Goal: Transaction & Acquisition: Subscribe to service/newsletter

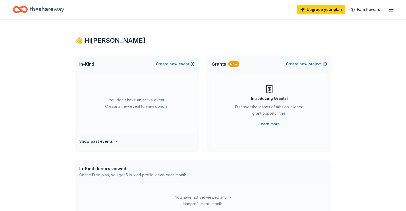
click at [387, 10] on icon "button" at bounding box center [390, 9] width 6 height 6
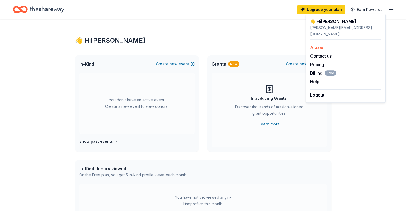
click at [320, 45] on link "Account" at bounding box center [318, 47] width 17 height 5
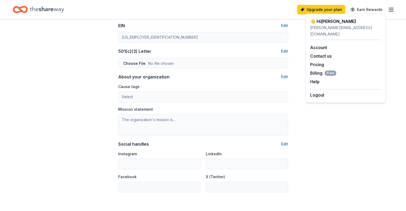
scroll to position [267, 0]
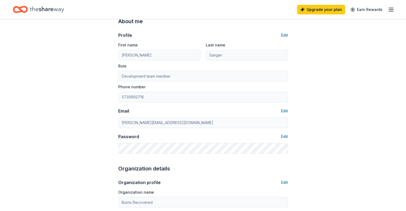
scroll to position [0, 0]
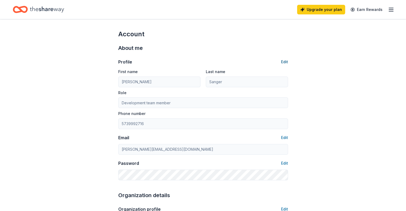
click at [284, 61] on button "Edit" at bounding box center [284, 62] width 7 height 6
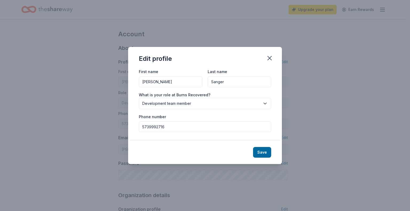
click at [166, 79] on input "[PERSON_NAME]" at bounding box center [170, 82] width 63 height 11
type input "R"
type input "[PERSON_NAME]"
click at [225, 79] on input "Sanger" at bounding box center [238, 82] width 63 height 11
type input "S"
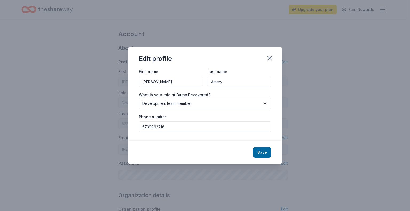
type input "Amery"
drag, startPoint x: 328, startPoint y: 82, endPoint x: 229, endPoint y: 23, distance: 115.1
click at [328, 82] on div "Edit profile First name [PERSON_NAME] Last name [PERSON_NAME] What is your role…" at bounding box center [205, 105] width 410 height 211
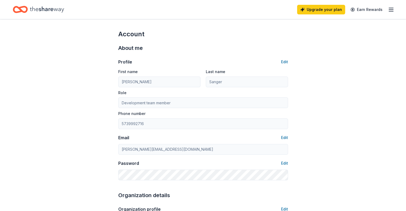
click at [387, 9] on icon "button" at bounding box center [390, 9] width 6 height 6
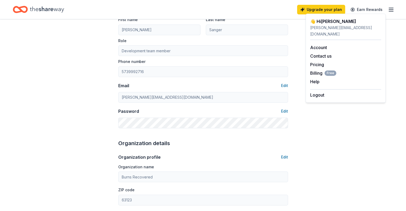
scroll to position [53, 0]
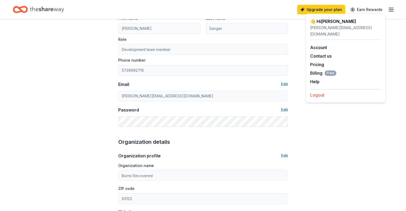
click at [318, 92] on button "Logout" at bounding box center [317, 95] width 14 height 6
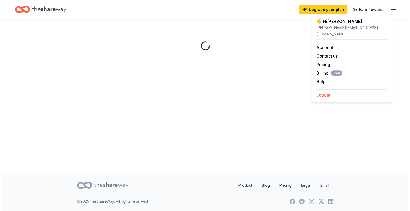
scroll to position [0, 0]
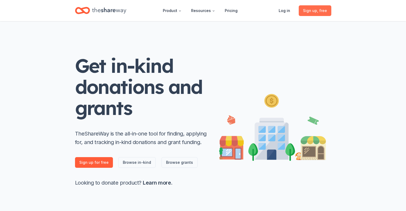
click at [318, 11] on span ", free" at bounding box center [322, 10] width 10 height 5
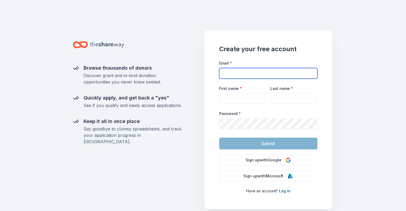
click at [242, 70] on input "Email *" at bounding box center [268, 73] width 98 height 11
type input "[EMAIL_ADDRESS][DOMAIN_NAME]"
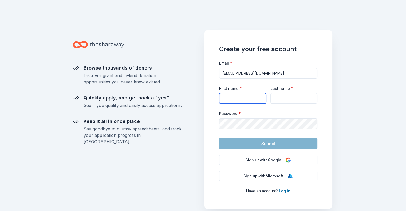
click at [228, 100] on input "First name *" at bounding box center [242, 98] width 47 height 11
type input "[PERSON_NAME]"
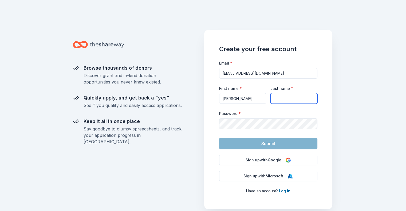
click at [278, 96] on input "Last name *" at bounding box center [293, 98] width 47 height 11
type input "Amery"
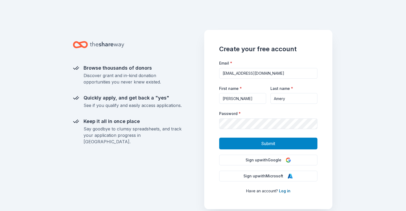
click at [224, 143] on button "Submit" at bounding box center [268, 144] width 98 height 12
